Goal: Transaction & Acquisition: Purchase product/service

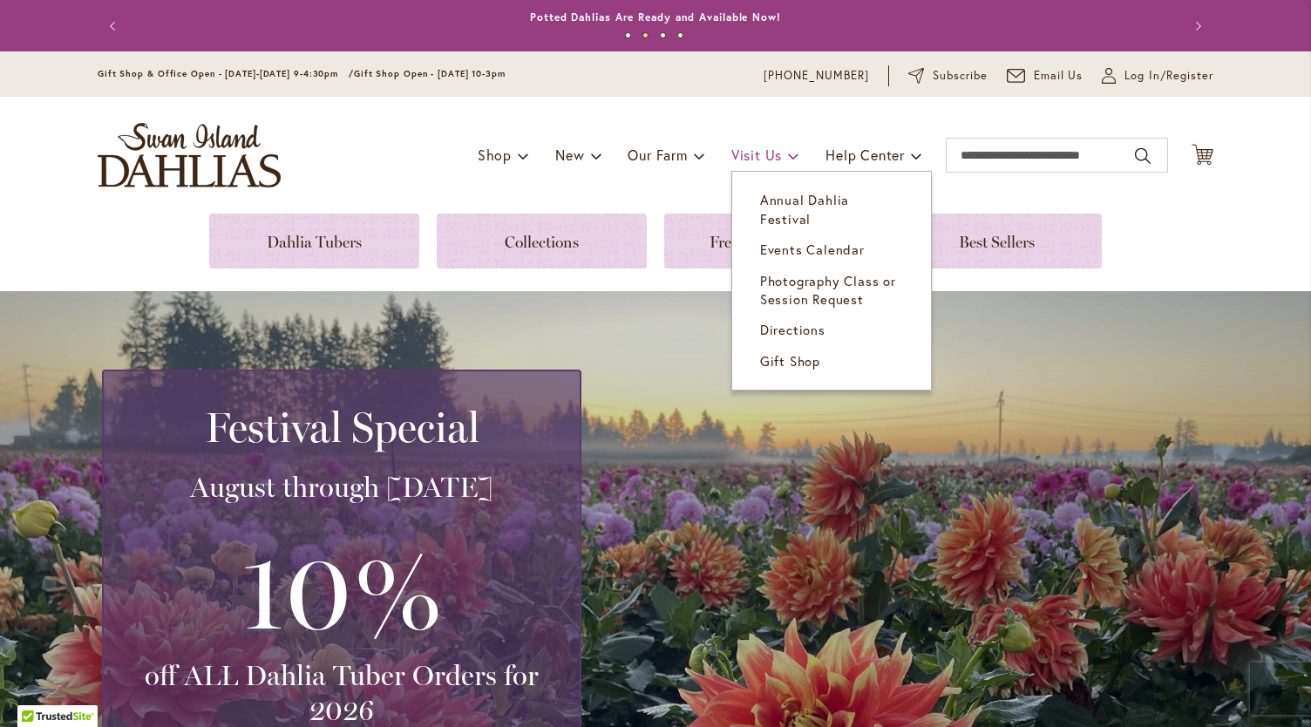
click at [760, 153] on span "Visit Us" at bounding box center [756, 155] width 51 height 18
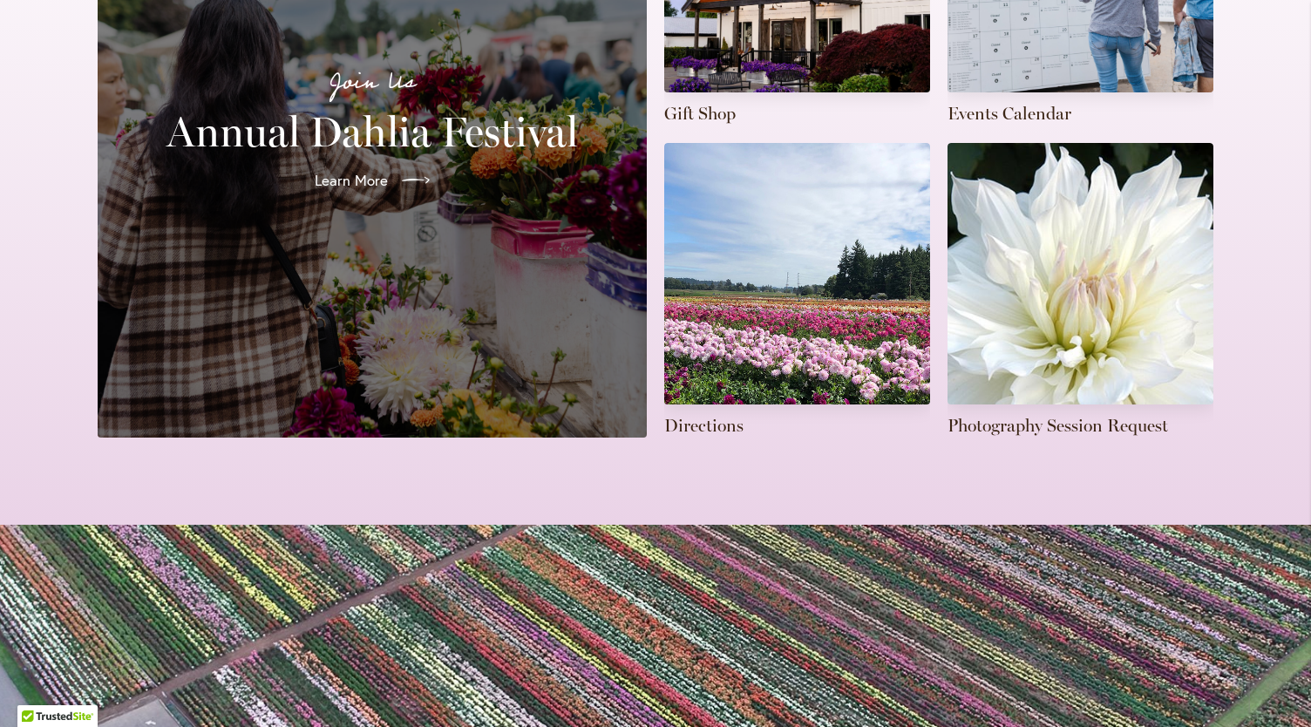
scroll to position [618, 0]
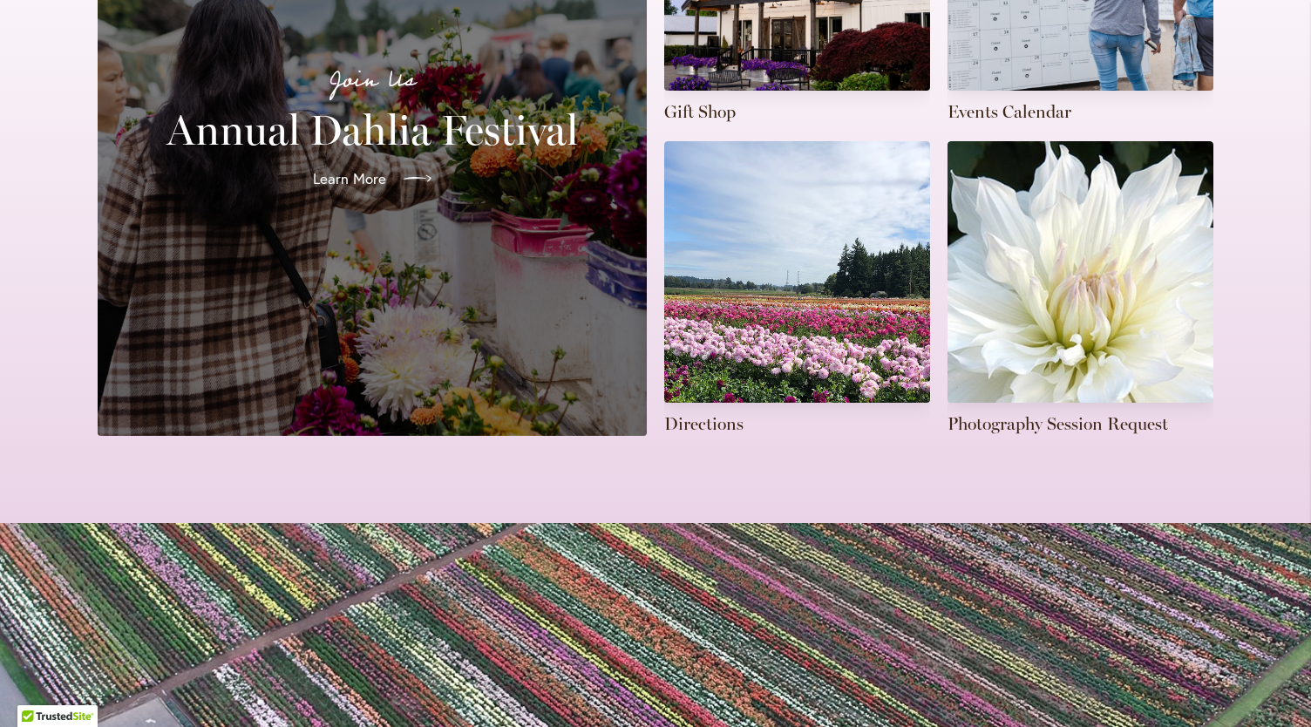
click at [345, 168] on span "Learn More" at bounding box center [349, 178] width 73 height 21
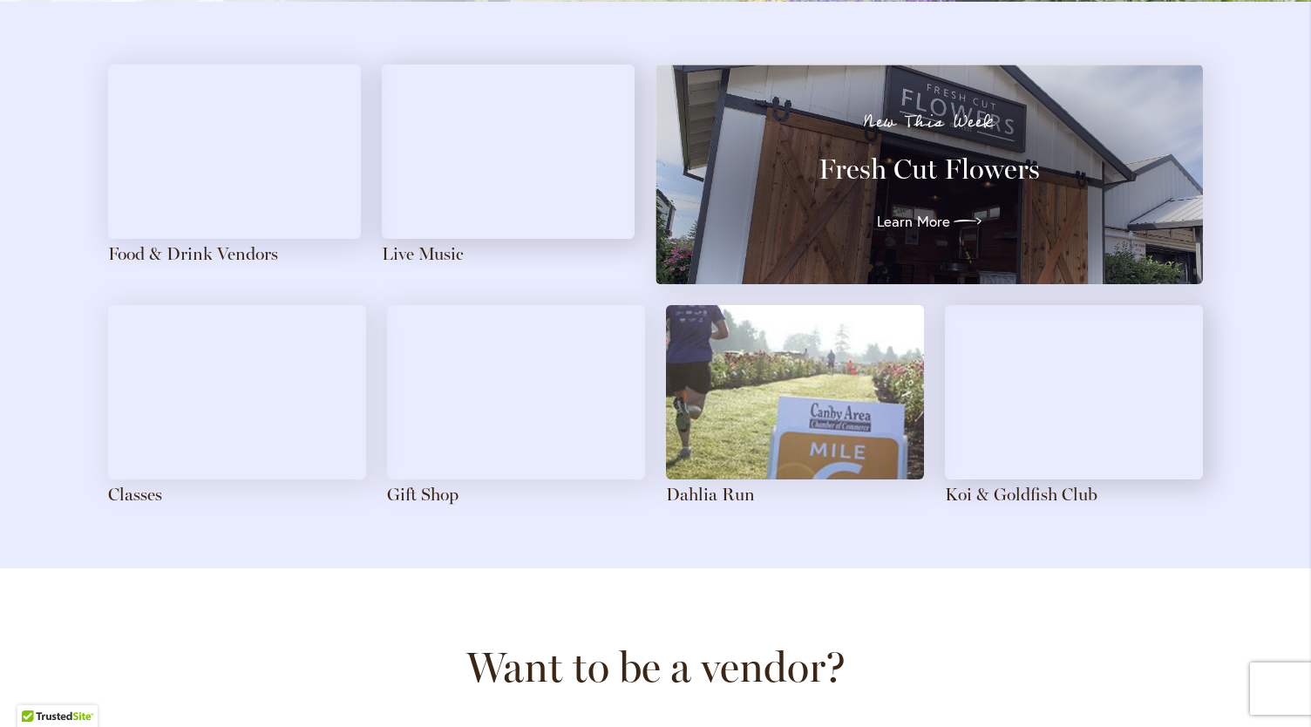
scroll to position [1926, 0]
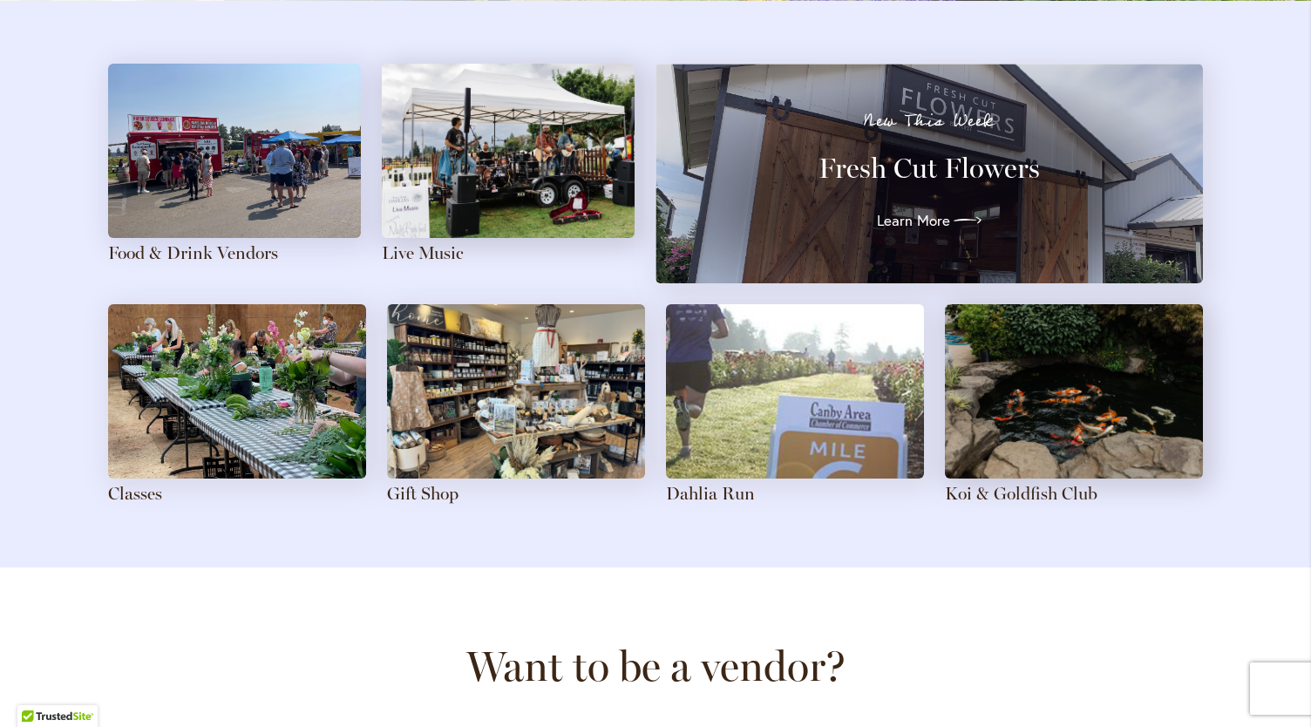
click at [159, 469] on img at bounding box center [237, 391] width 258 height 174
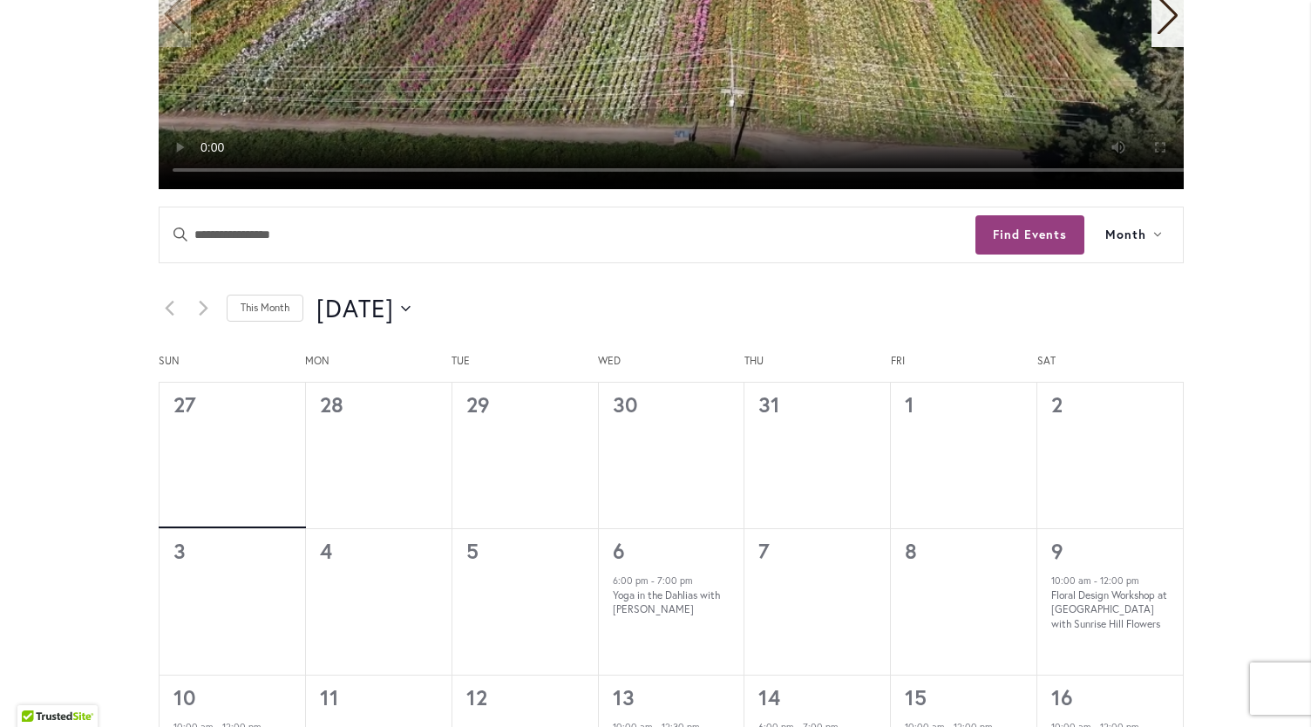
scroll to position [718, 0]
click at [394, 313] on span "August 2025" at bounding box center [355, 308] width 78 height 35
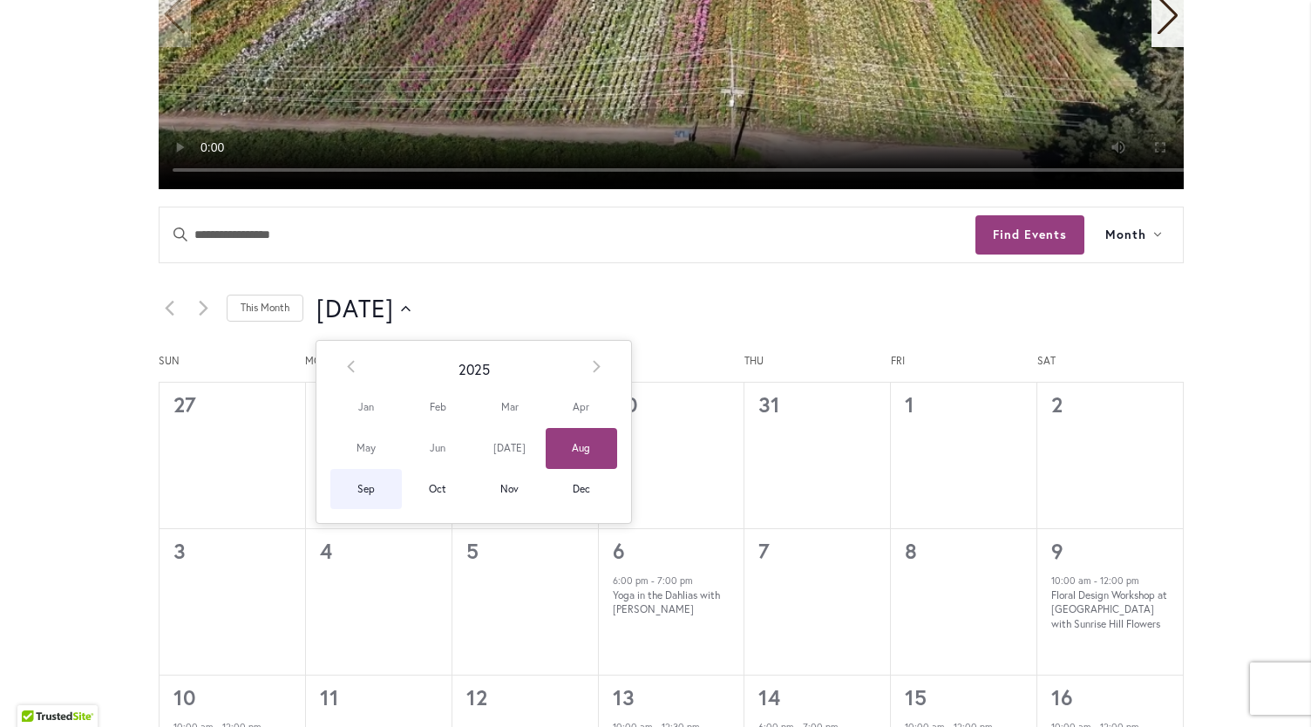
click at [365, 493] on span "Sep" at bounding box center [365, 489] width 71 height 41
type input "********"
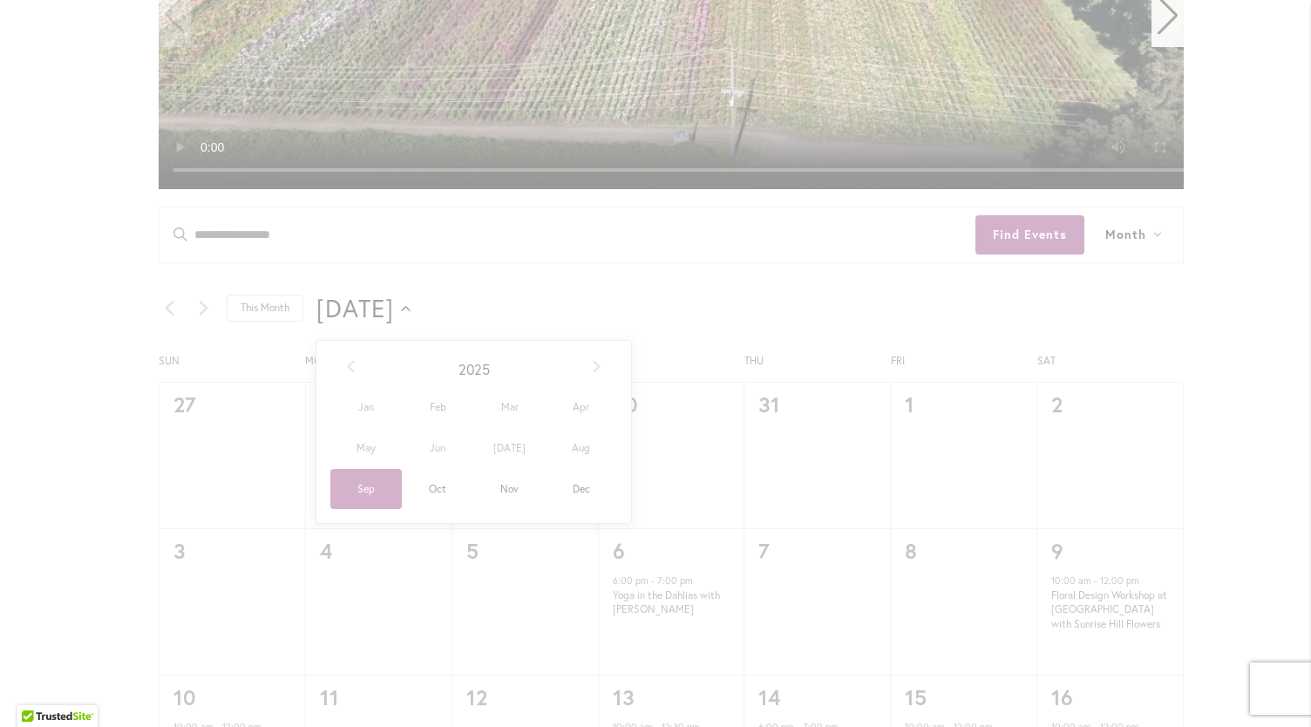
scroll to position [0, 60]
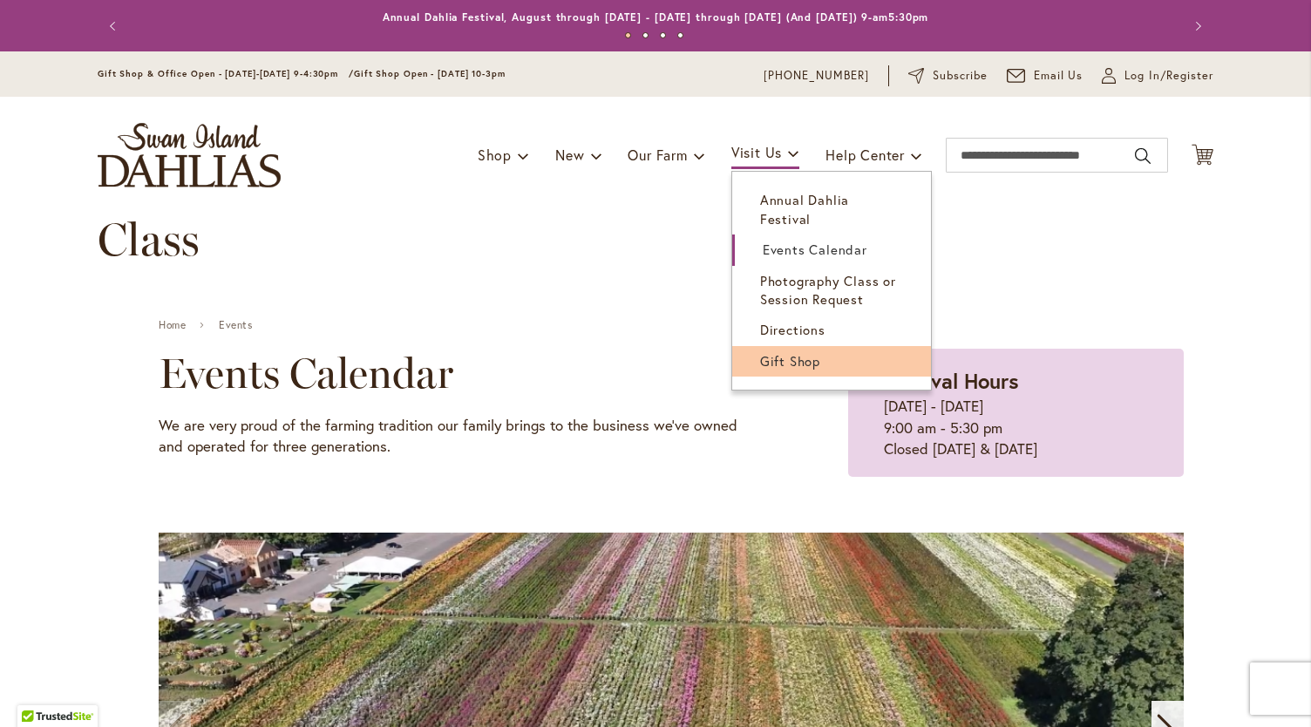
click at [763, 357] on link "Gift Shop" at bounding box center [831, 361] width 199 height 31
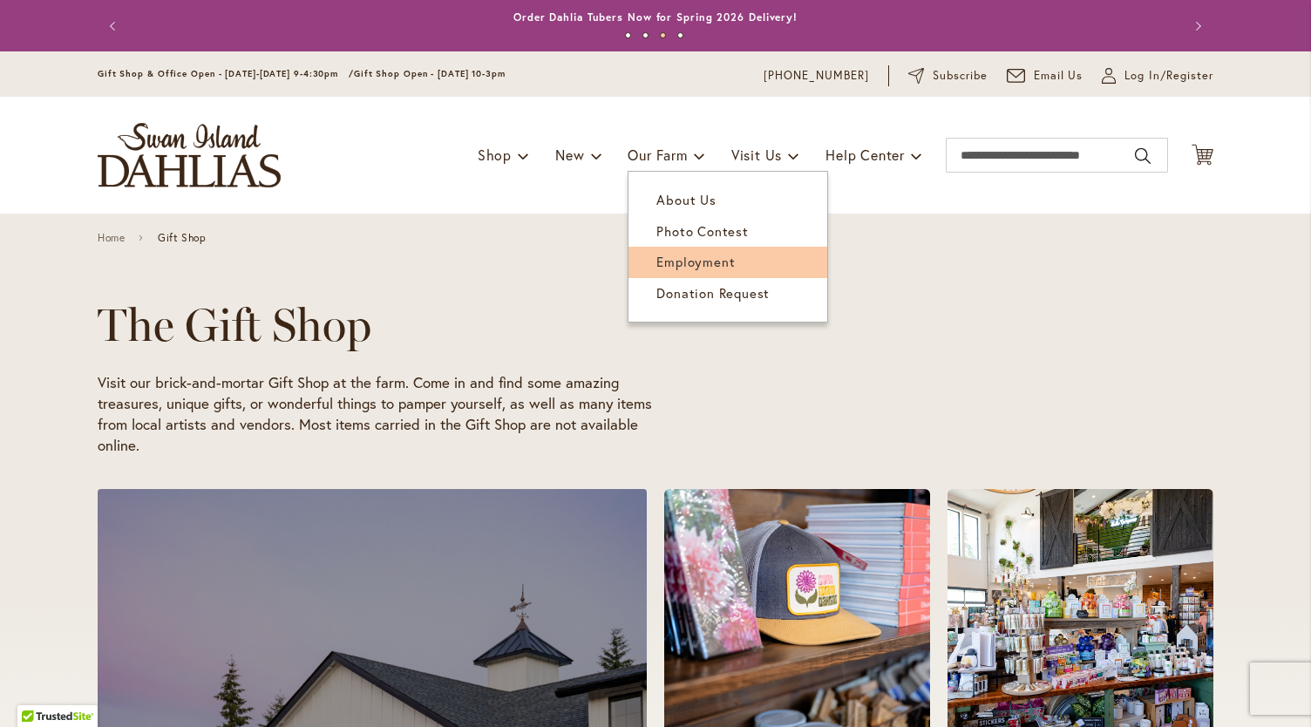
click at [690, 261] on span "Employment" at bounding box center [695, 261] width 78 height 17
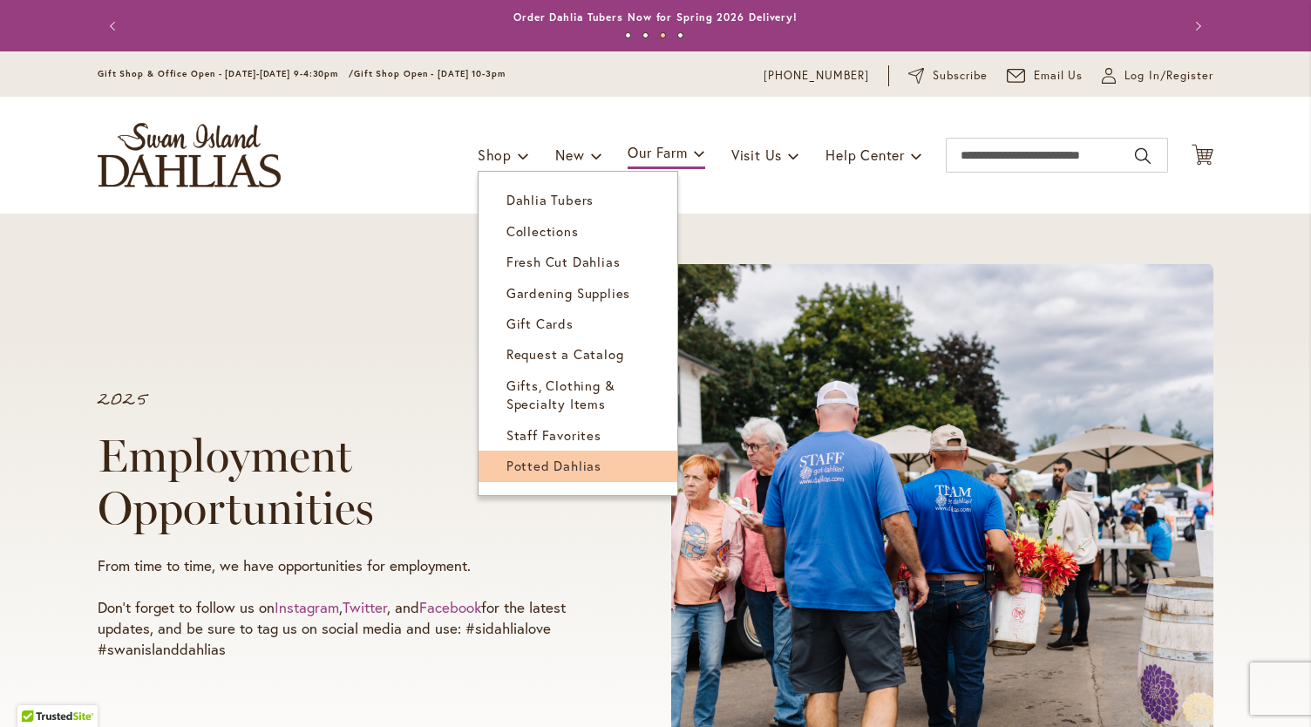
click at [520, 468] on span "Potted Dahlias" at bounding box center [553, 465] width 95 height 17
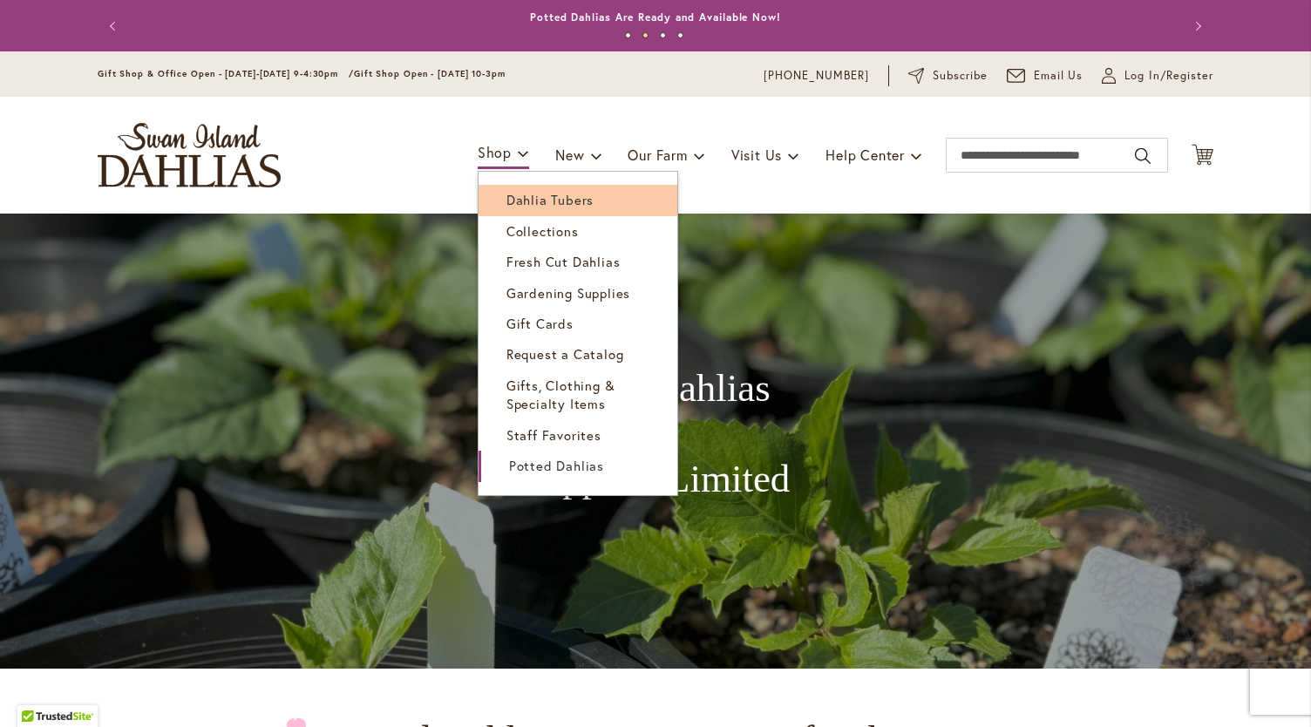
click at [494, 200] on link "Dahlia Tubers" at bounding box center [578, 200] width 199 height 31
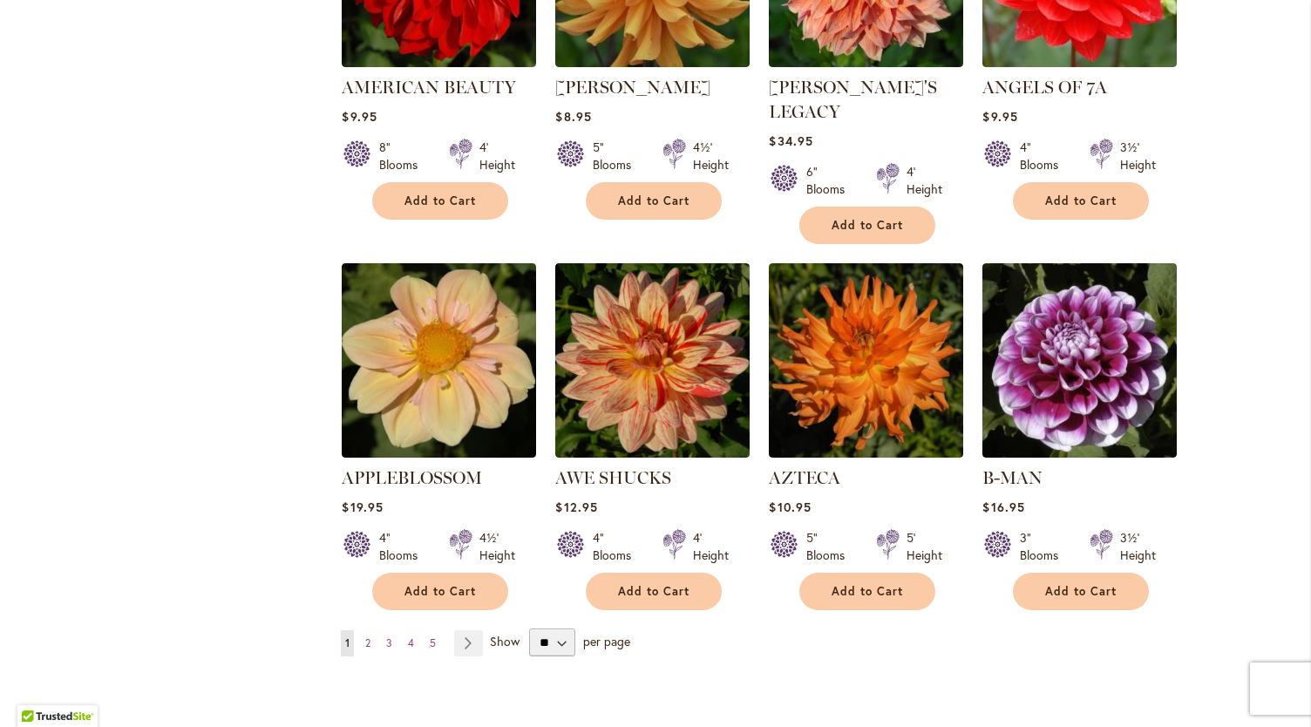
scroll to position [1295, 0]
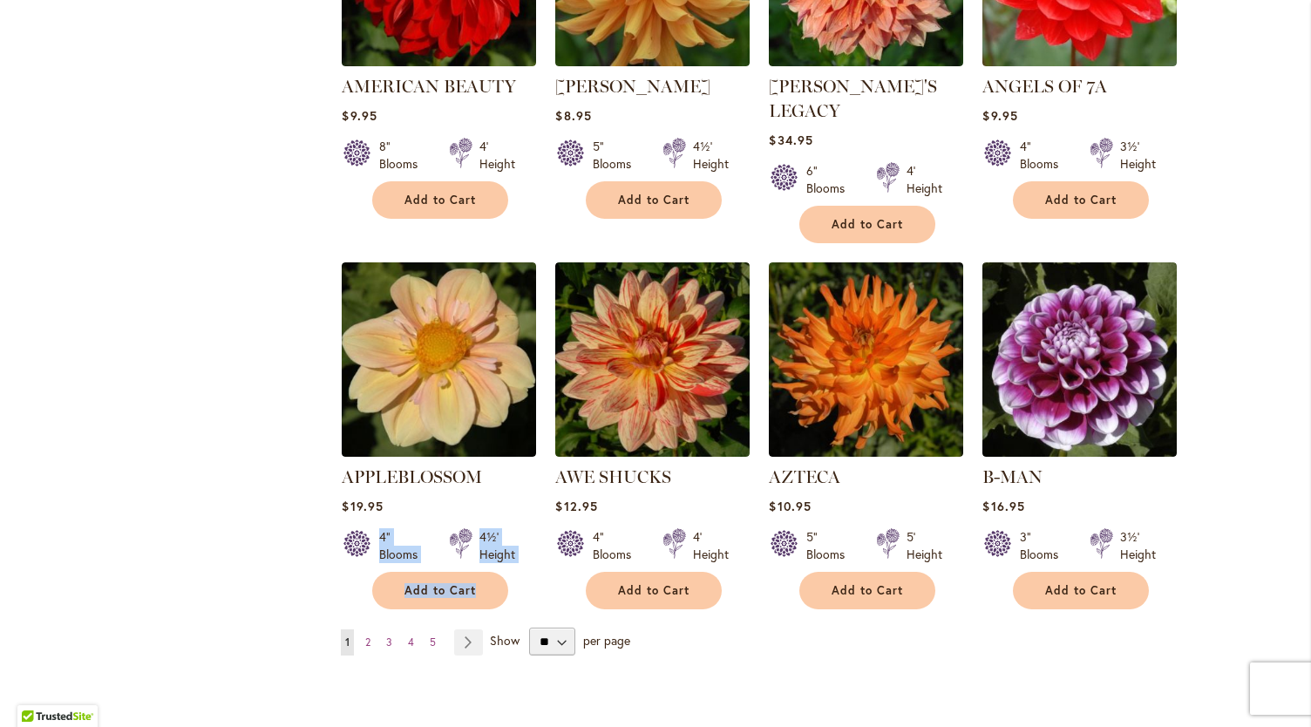
drag, startPoint x: 501, startPoint y: 545, endPoint x: 452, endPoint y: 470, distance: 89.9
click at [452, 470] on div "APPLEBLOSSOM Rating: 95% 4 Reviews $19.95 4" Blooms 4½' Height Add to Cart" at bounding box center [439, 533] width 194 height 136
click at [408, 635] on span "4" at bounding box center [411, 641] width 6 height 13
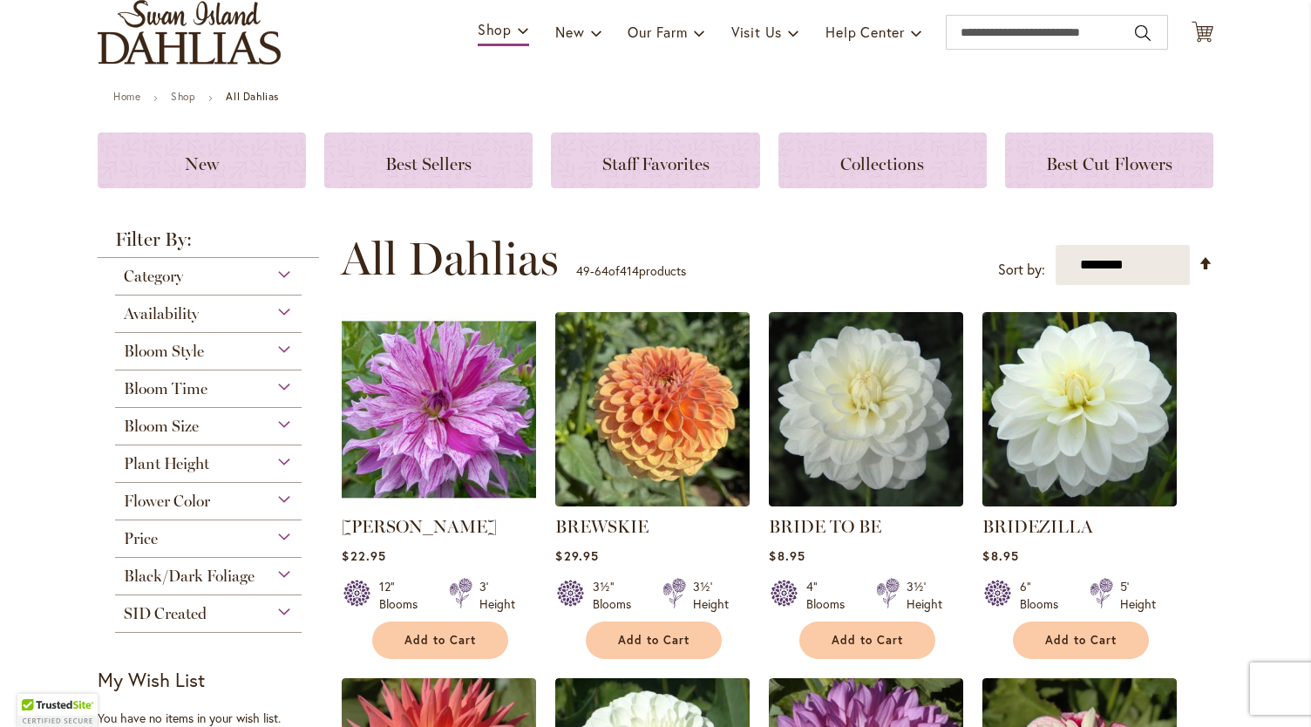
scroll to position [124, 0]
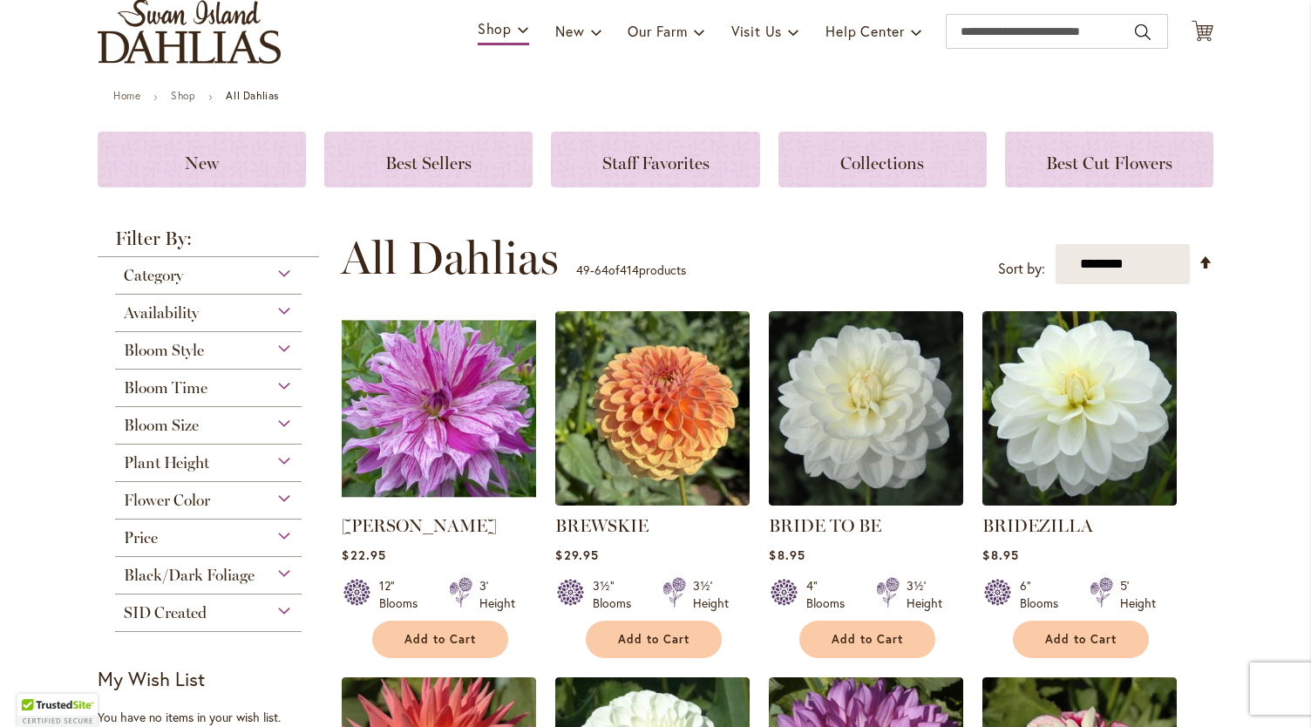
click at [272, 493] on div "Flower Color" at bounding box center [208, 496] width 187 height 28
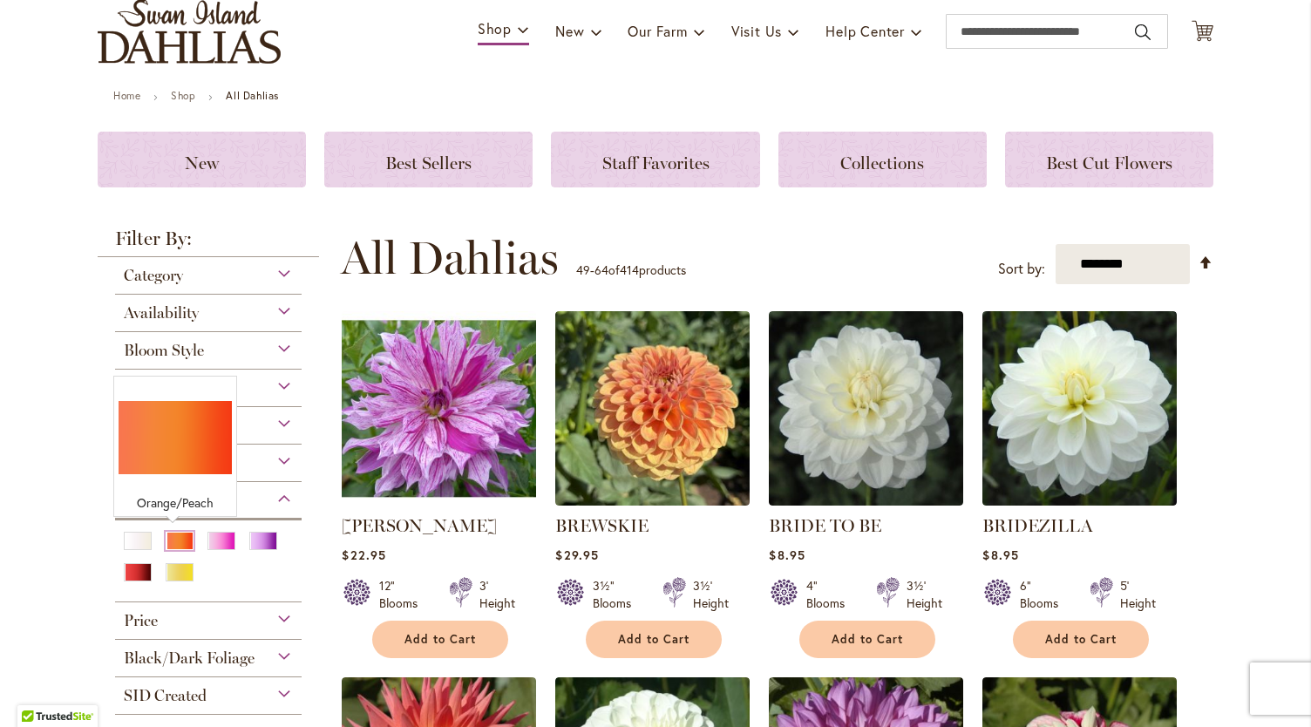
click at [171, 541] on div "Orange/Peach" at bounding box center [180, 541] width 28 height 18
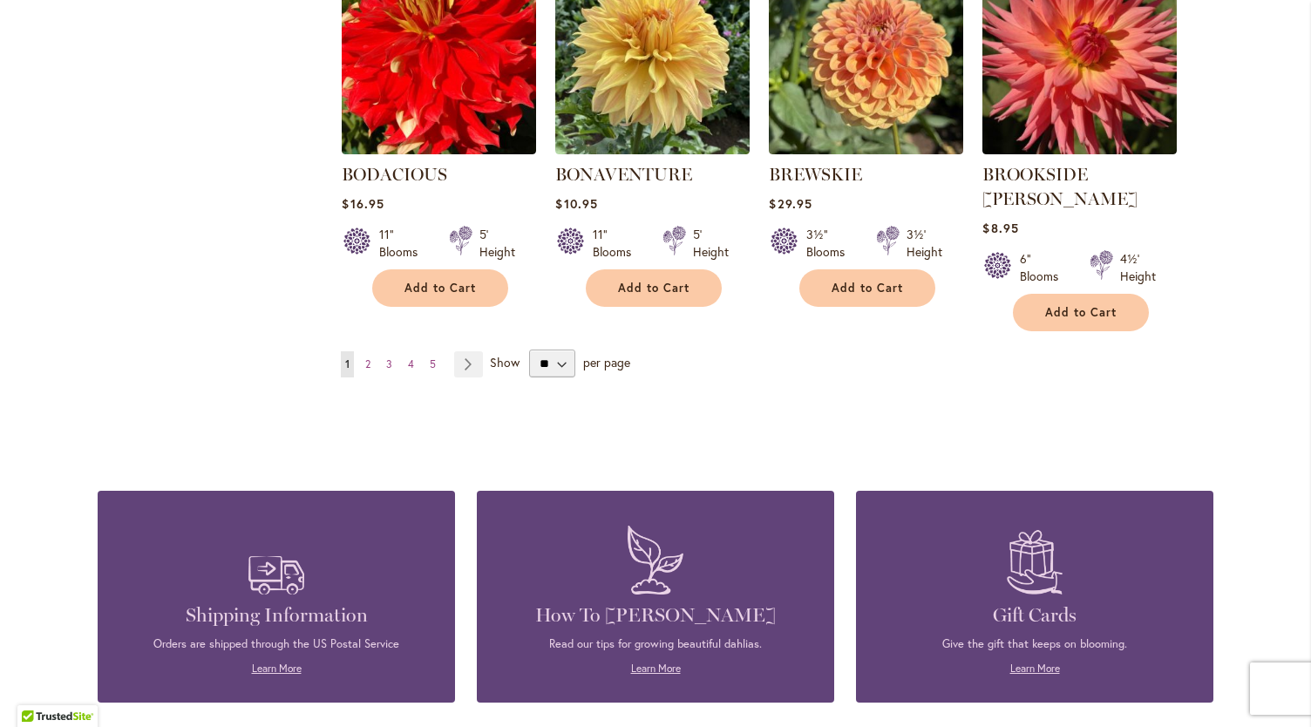
scroll to position [1571, 0]
